Goal: Task Accomplishment & Management: Use online tool/utility

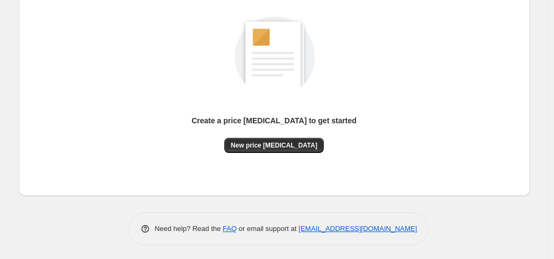
scroll to position [144, 0]
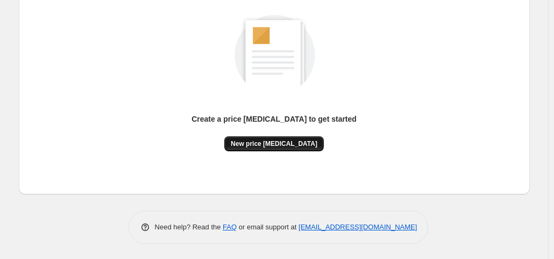
click at [289, 140] on span "New price change job" at bounding box center [274, 143] width 87 height 9
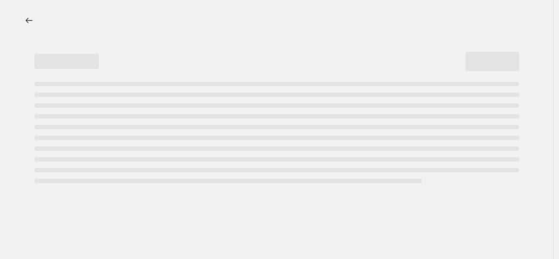
select select "percentage"
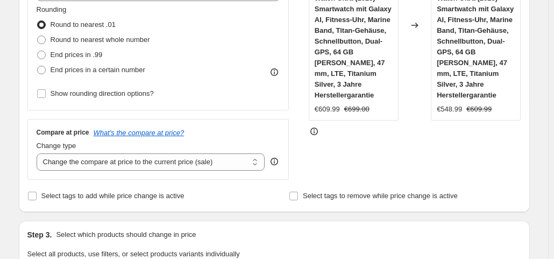
scroll to position [261, 0]
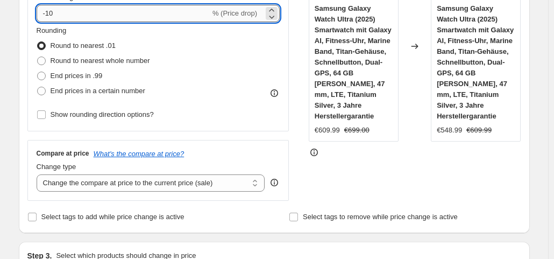
click at [93, 16] on input "-10" at bounding box center [124, 13] width 174 height 17
type input "-1"
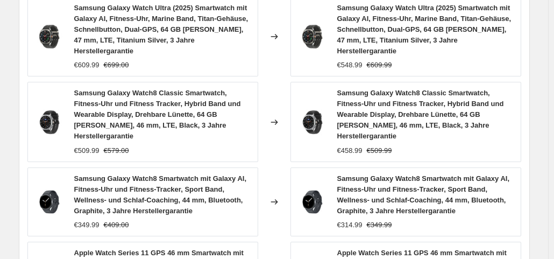
scroll to position [960, 0]
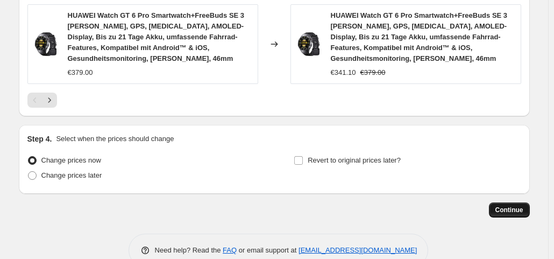
type input "-35"
click at [520, 205] on span "Continue" at bounding box center [509, 209] width 28 height 9
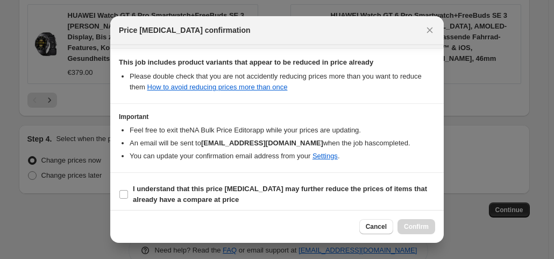
scroll to position [192, 0]
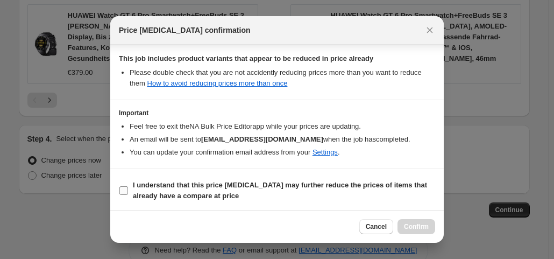
click at [127, 182] on label "I understand that this price [MEDICAL_DATA] may further reduce the prices of it…" at bounding box center [277, 190] width 316 height 26
click at [127, 186] on input "I understand that this price [MEDICAL_DATA] may further reduce the prices of it…" at bounding box center [123, 190] width 9 height 9
checkbox input "true"
click at [418, 224] on span "Confirm" at bounding box center [416, 226] width 25 height 9
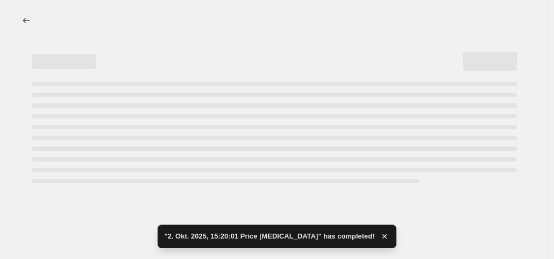
select select "percentage"
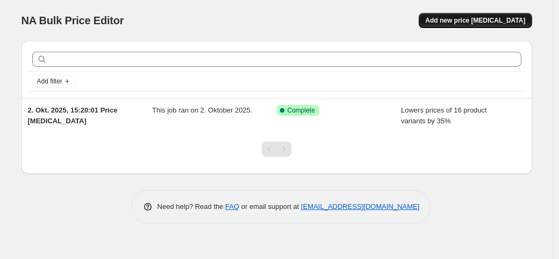
click at [485, 19] on span "Add new price [MEDICAL_DATA]" at bounding box center [475, 20] width 100 height 9
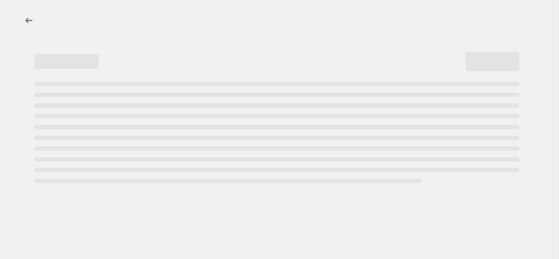
select select "percentage"
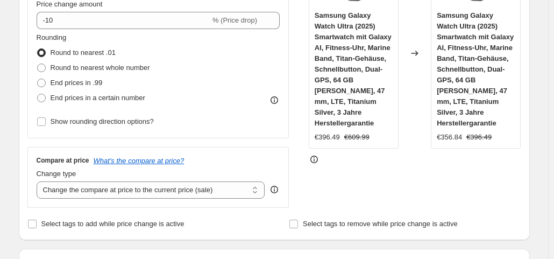
scroll to position [269, 0]
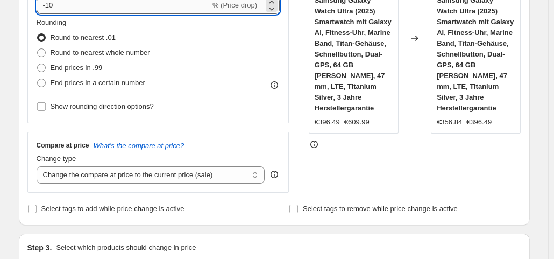
click at [81, 5] on input "-10" at bounding box center [124, 5] width 174 height 17
type input "-1"
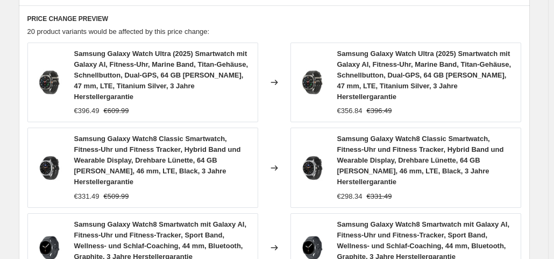
scroll to position [960, 0]
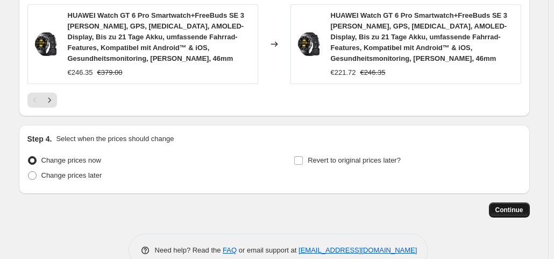
type input "-35"
click at [508, 202] on button "Continue" at bounding box center [509, 209] width 41 height 15
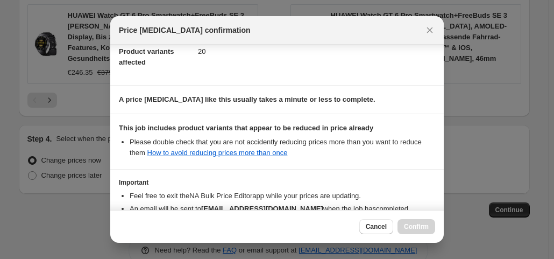
scroll to position [192, 0]
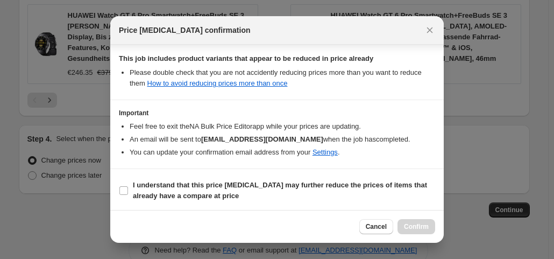
drag, startPoint x: 124, startPoint y: 185, endPoint x: 359, endPoint y: 230, distance: 239.8
click at [130, 185] on label "I understand that this price [MEDICAL_DATA] may further reduce the prices of it…" at bounding box center [277, 190] width 316 height 26
click at [128, 186] on input "I understand that this price [MEDICAL_DATA] may further reduce the prices of it…" at bounding box center [123, 190] width 9 height 9
checkbox input "true"
click at [423, 226] on span "Confirm" at bounding box center [416, 226] width 25 height 9
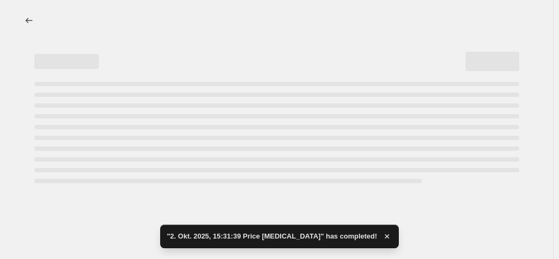
select select "percentage"
